Goal: Information Seeking & Learning: Compare options

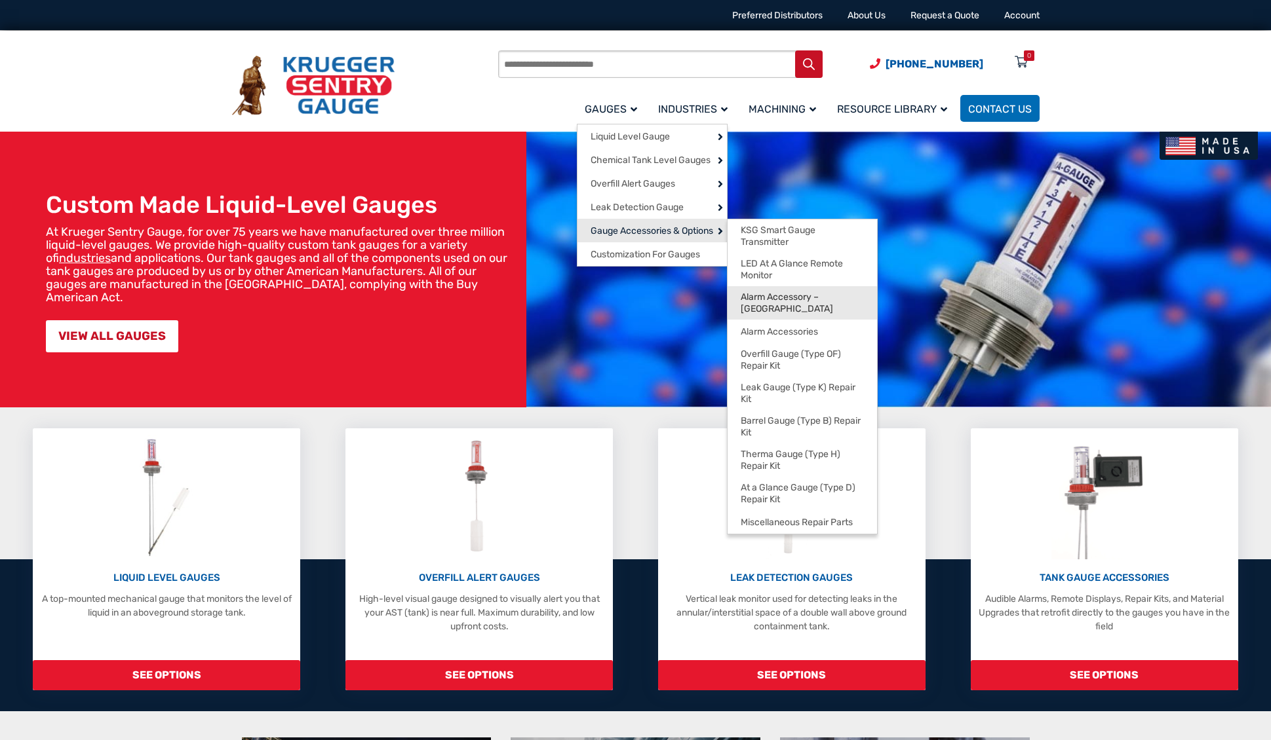
click at [778, 301] on span "Alarm Accessory – [GEOGRAPHIC_DATA]" at bounding box center [801, 303] width 123 height 23
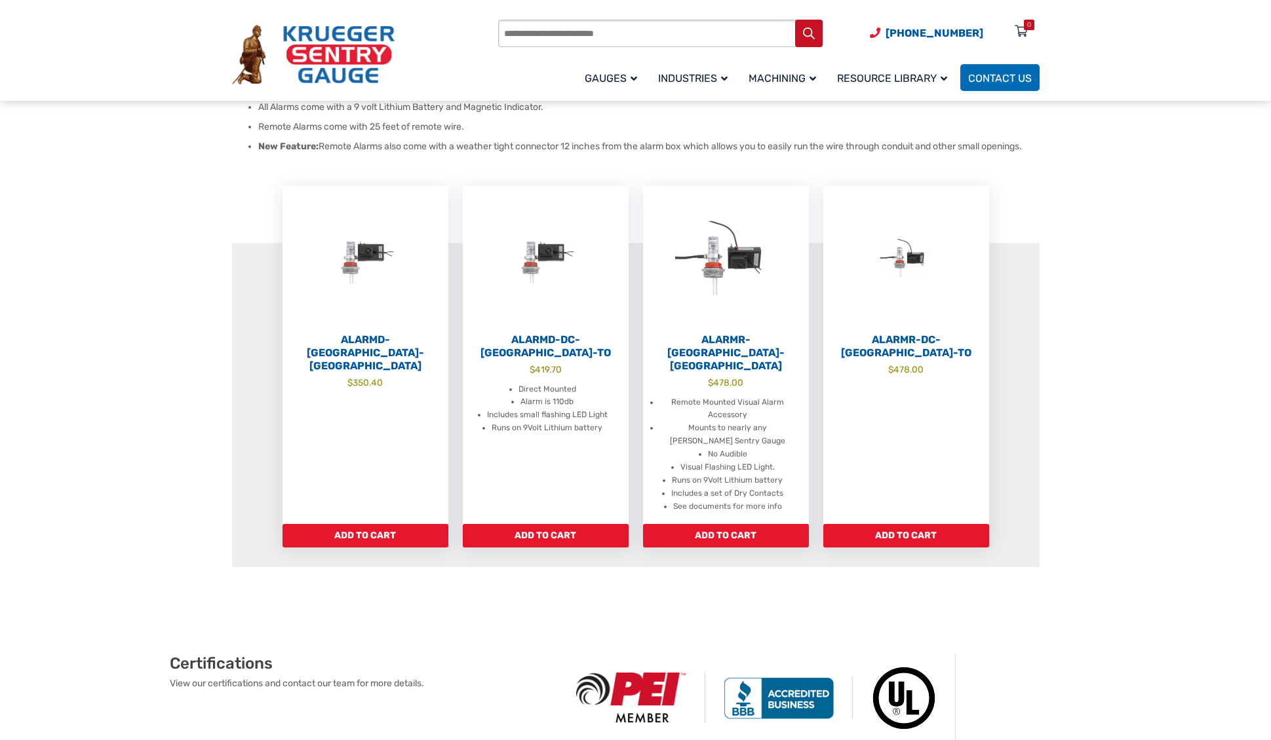
scroll to position [262, 0]
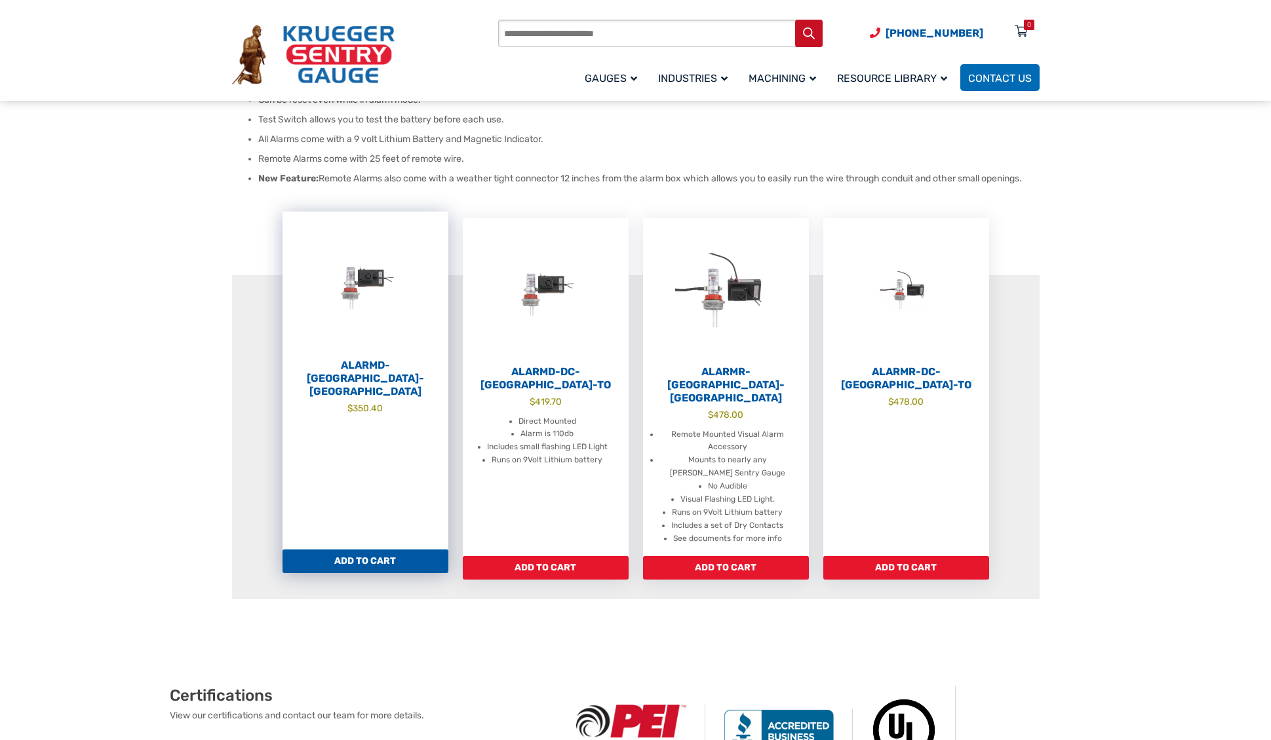
click at [404, 402] on span "$ 350.40" at bounding box center [365, 409] width 166 height 14
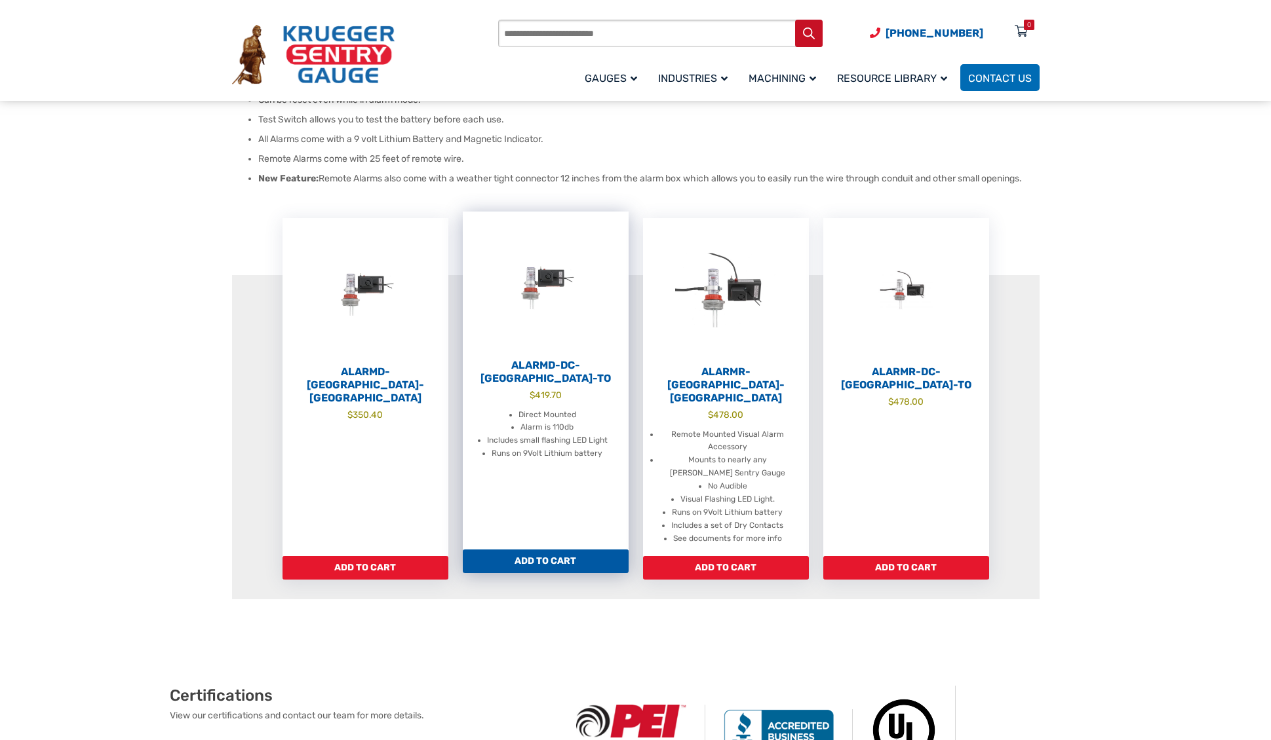
click at [524, 331] on img at bounding box center [546, 284] width 166 height 144
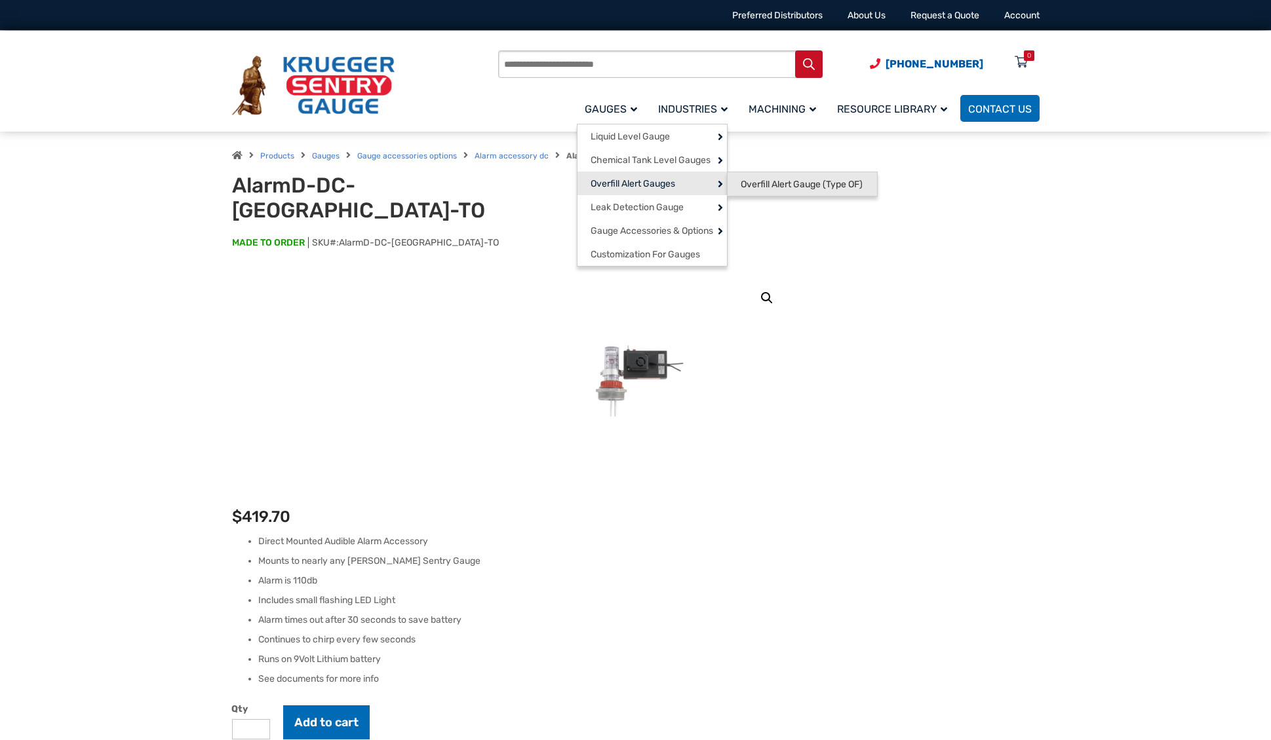
click at [748, 187] on span "Overfill Alert Gauge (Type OF)" at bounding box center [801, 185] width 122 height 12
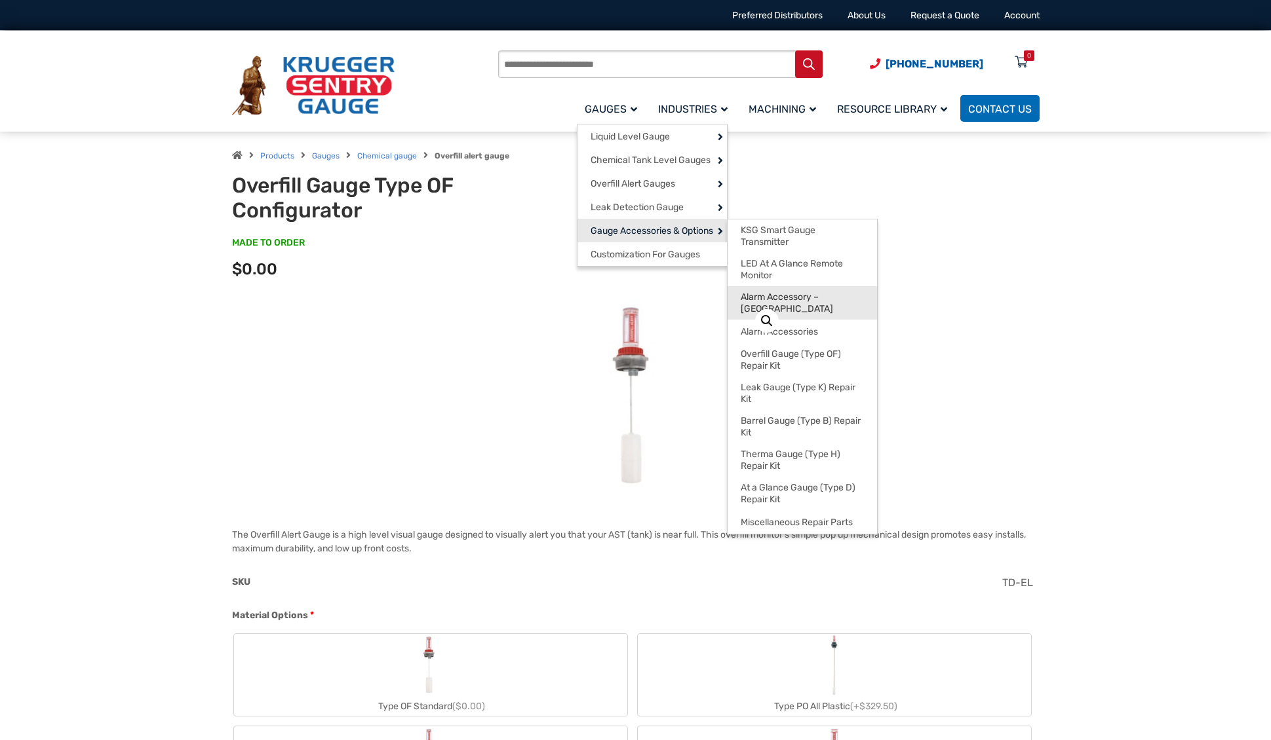
click at [815, 301] on span "Alarm Accessory – [GEOGRAPHIC_DATA]" at bounding box center [801, 303] width 123 height 23
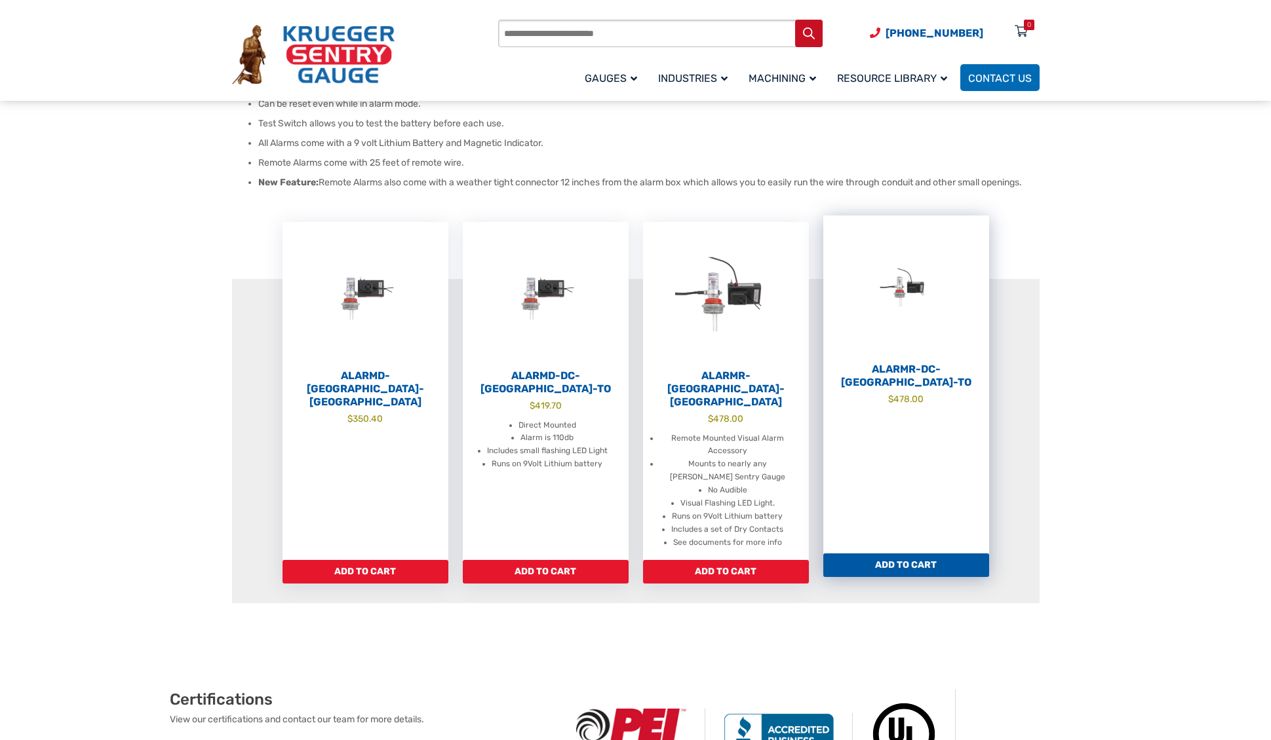
scroll to position [262, 0]
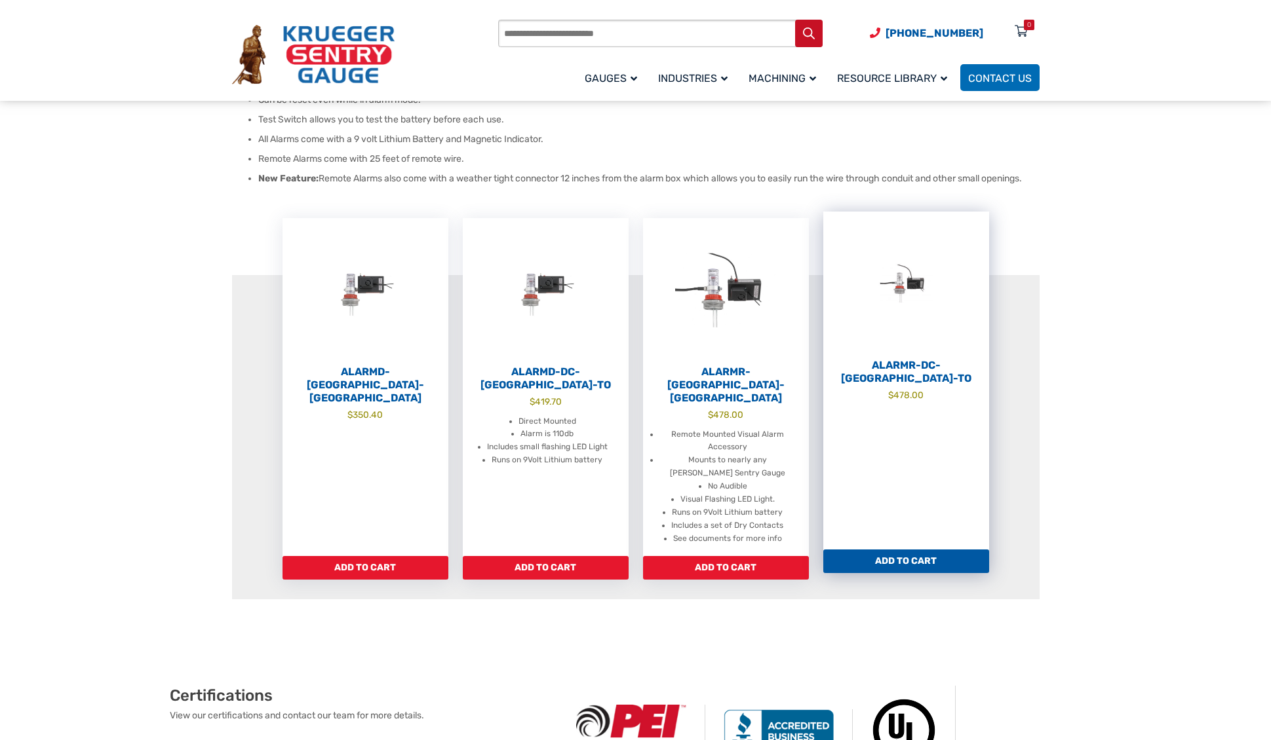
click at [938, 294] on img at bounding box center [906, 284] width 166 height 144
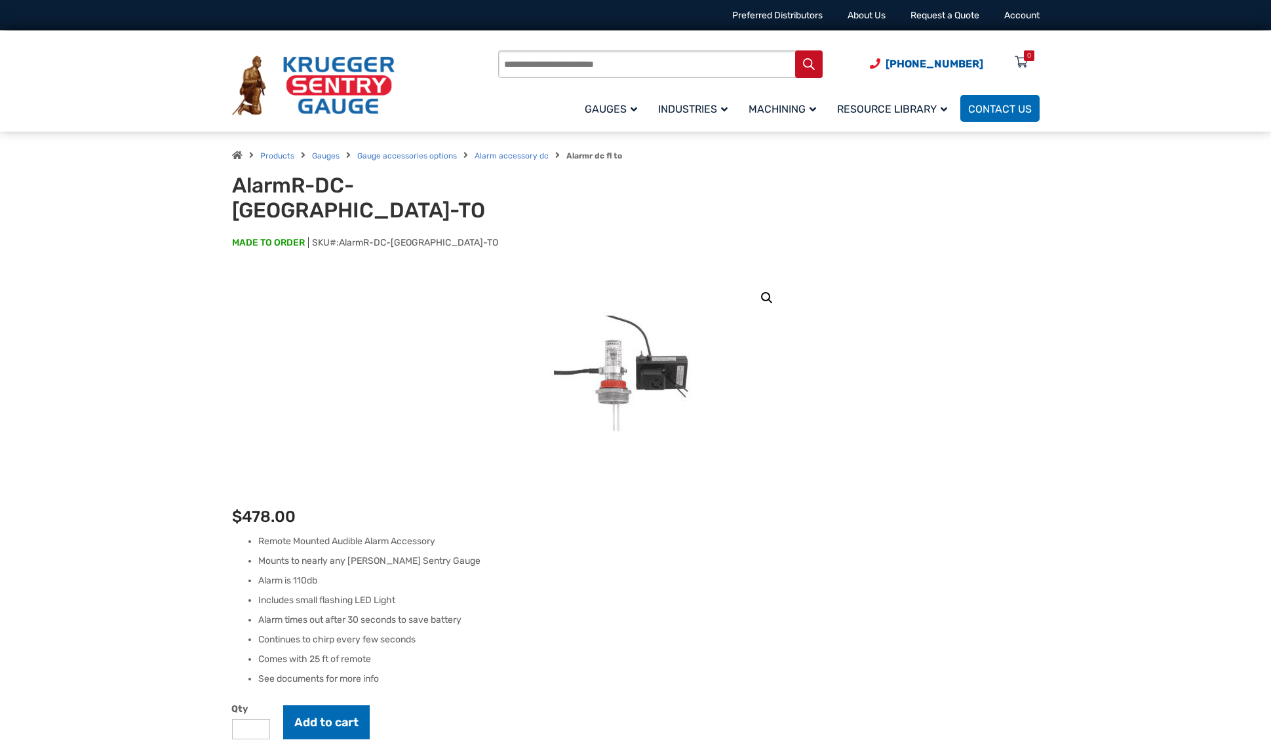
click at [651, 349] on img at bounding box center [632, 373] width 360 height 360
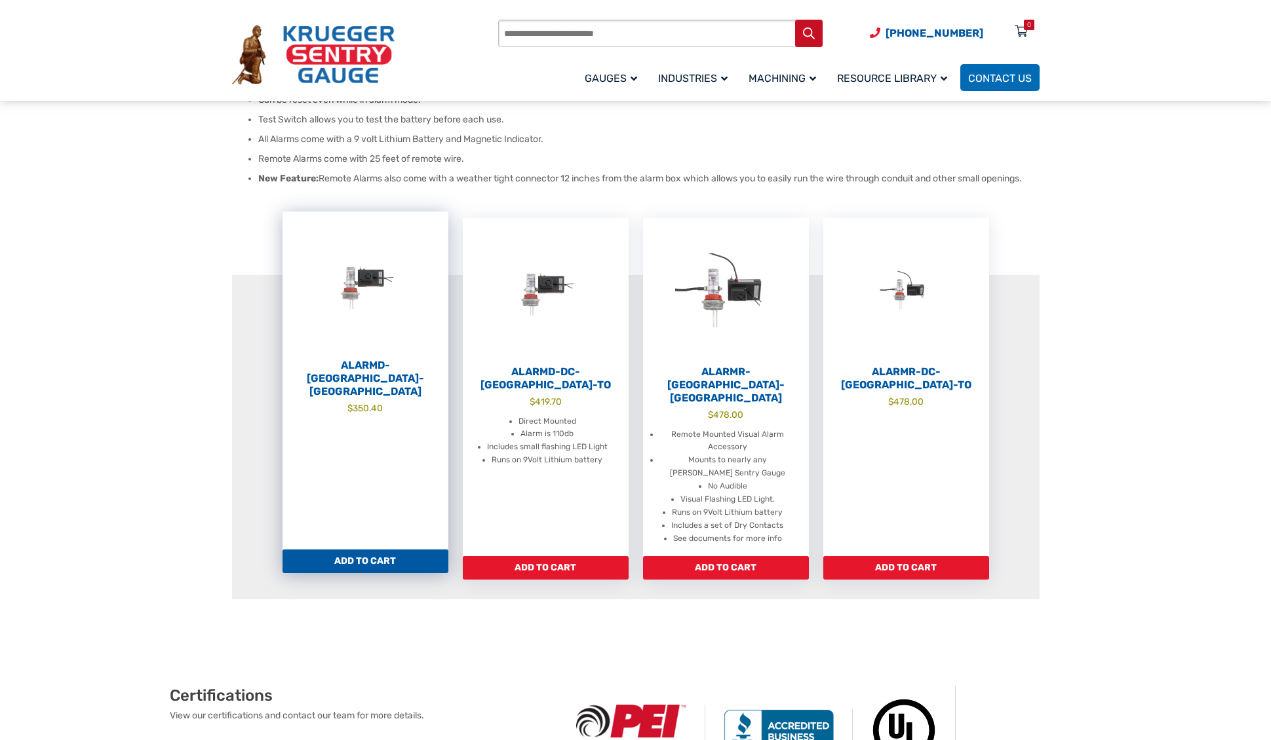
click at [367, 330] on img at bounding box center [365, 284] width 166 height 144
